Goal: Transaction & Acquisition: Obtain resource

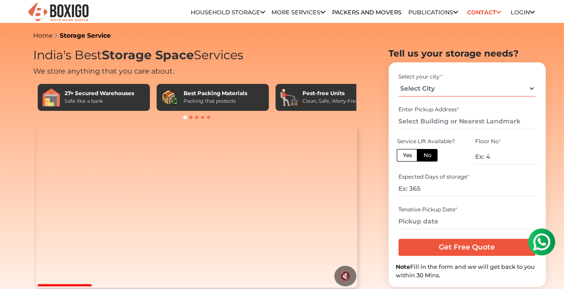
click at [458, 84] on select "Select City Bangalore Bengaluru Bhopal Bhubaneswar Chennai Coimbatore Cuttack D…" at bounding box center [466, 89] width 137 height 16
select select "[GEOGRAPHIC_DATA]"
click at [398, 81] on select "Select City Bangalore Bengaluru Bhopal Bhubaneswar Chennai Coimbatore Cuttack D…" at bounding box center [466, 89] width 137 height 16
click at [426, 124] on input "text" at bounding box center [466, 121] width 137 height 16
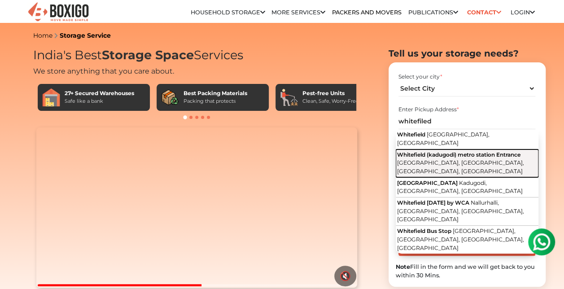
click at [448, 151] on span "Whitefield (kadugodi) metro station Entrance" at bounding box center [458, 154] width 123 height 7
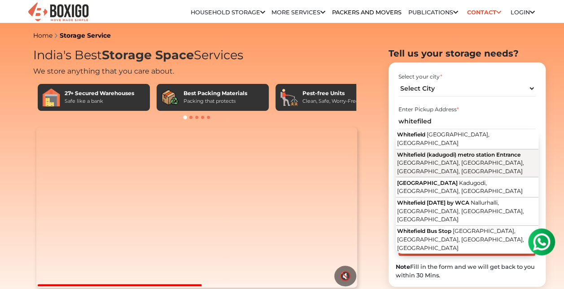
type input "Whitefield (kadugodi) metro station Entrance, Kadugodi Colony, Kadugodi, Kadugo…"
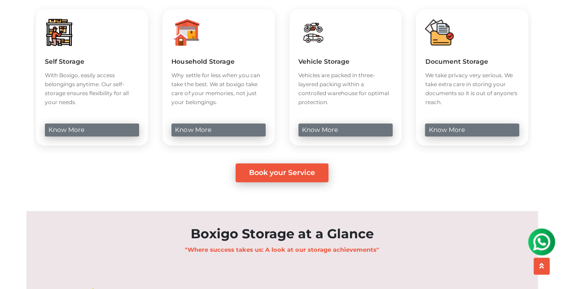
scroll to position [374, 0]
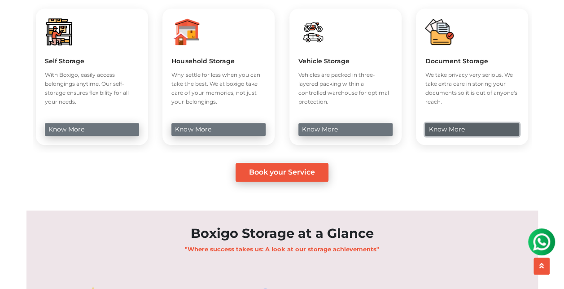
click at [441, 136] on link "know more" at bounding box center [472, 129] width 94 height 13
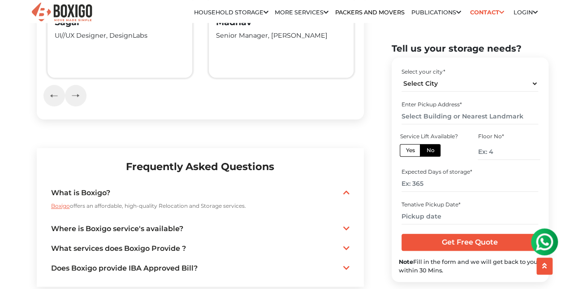
scroll to position [2088, 0]
